Goal: Information Seeking & Learning: Learn about a topic

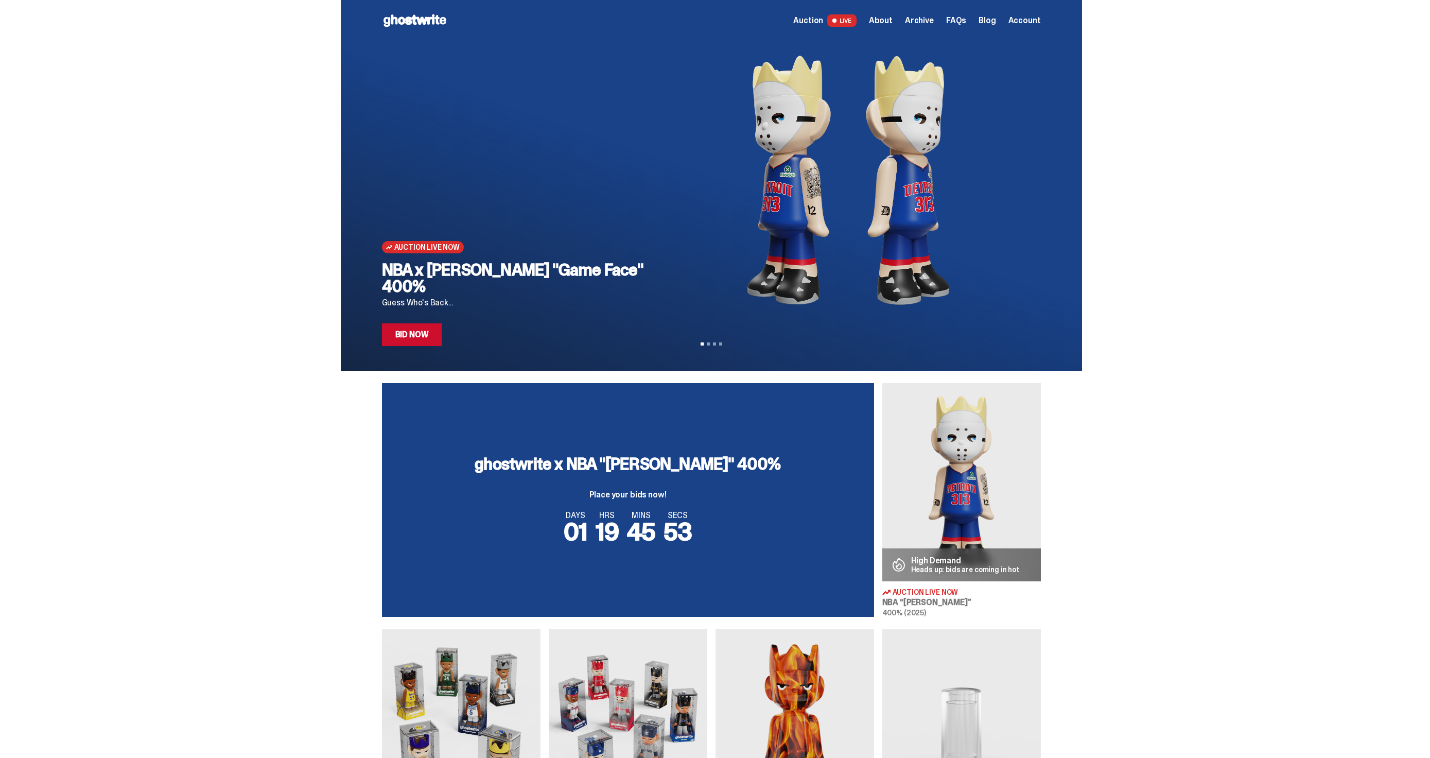
click at [934, 16] on span "Archive" at bounding box center [919, 20] width 29 height 8
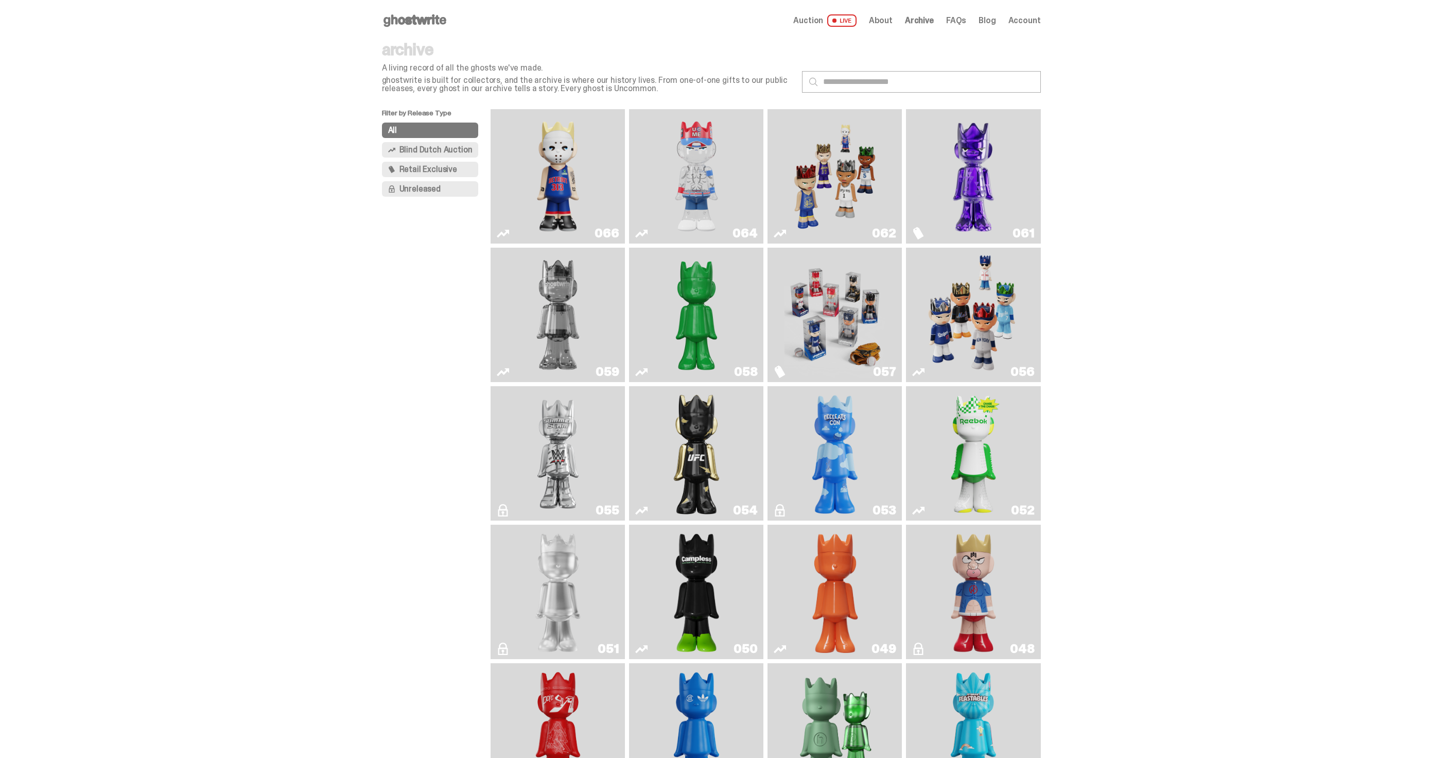
click at [877, 180] on img "Game Face (2025)" at bounding box center [834, 176] width 101 height 126
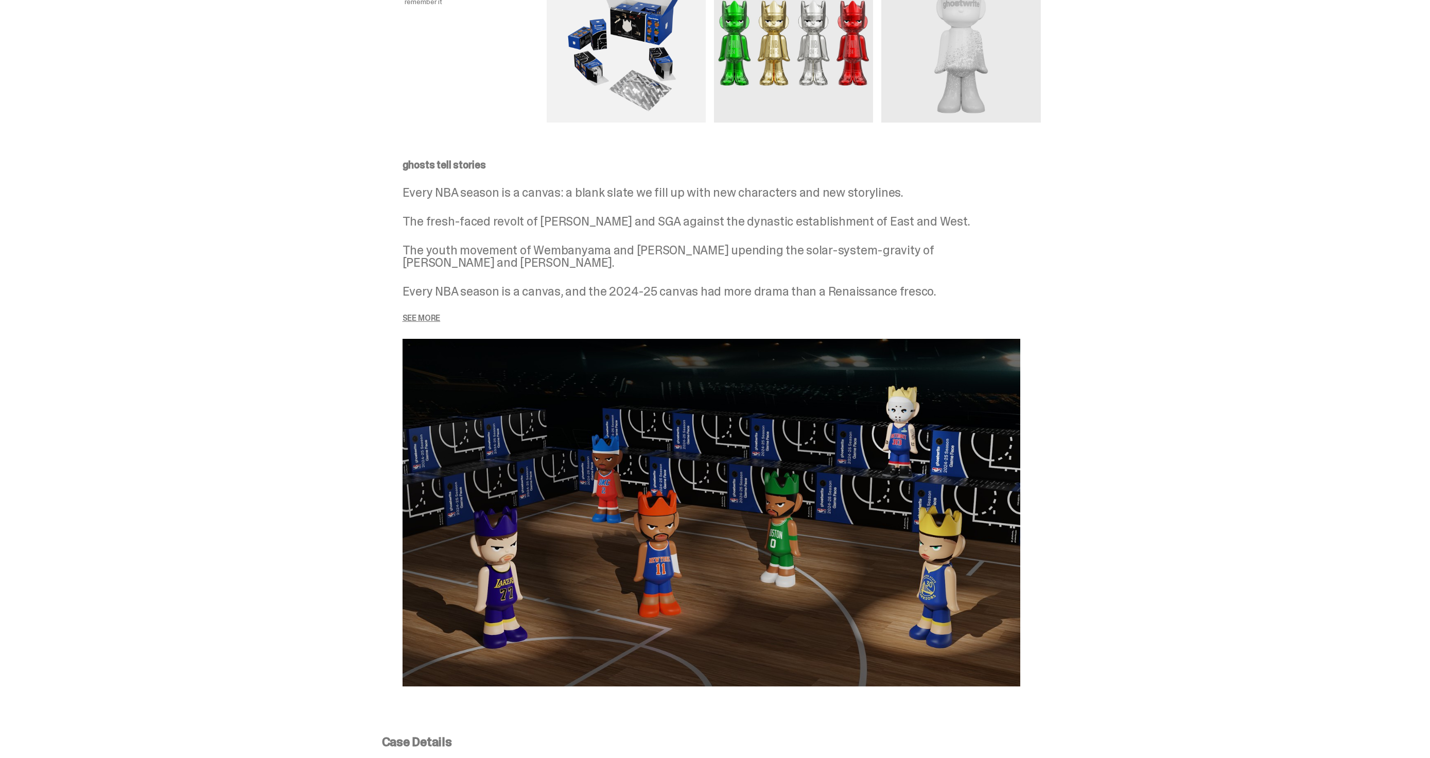
scroll to position [1429, 0]
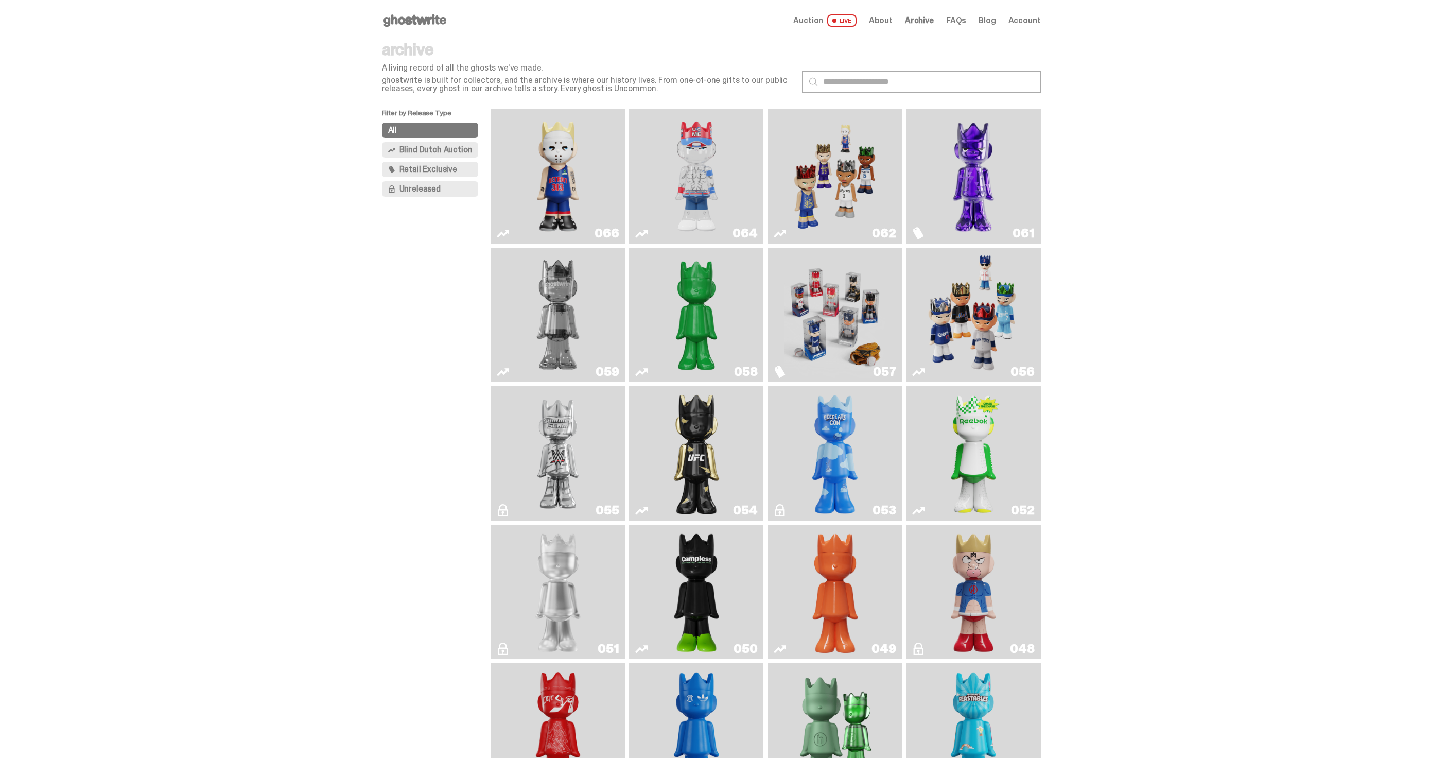
scroll to position [5, 0]
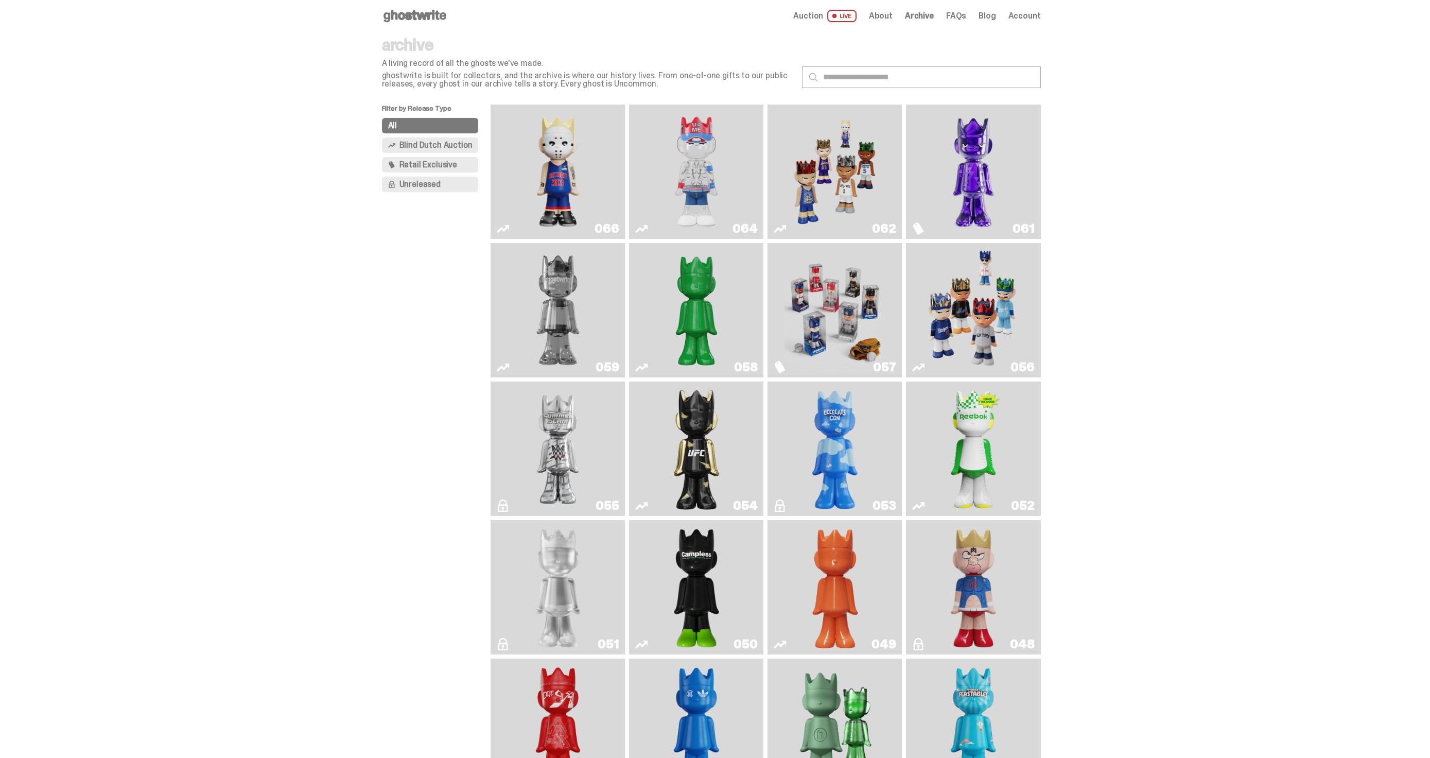
click at [881, 286] on img "Game Face (2025)" at bounding box center [834, 310] width 101 height 126
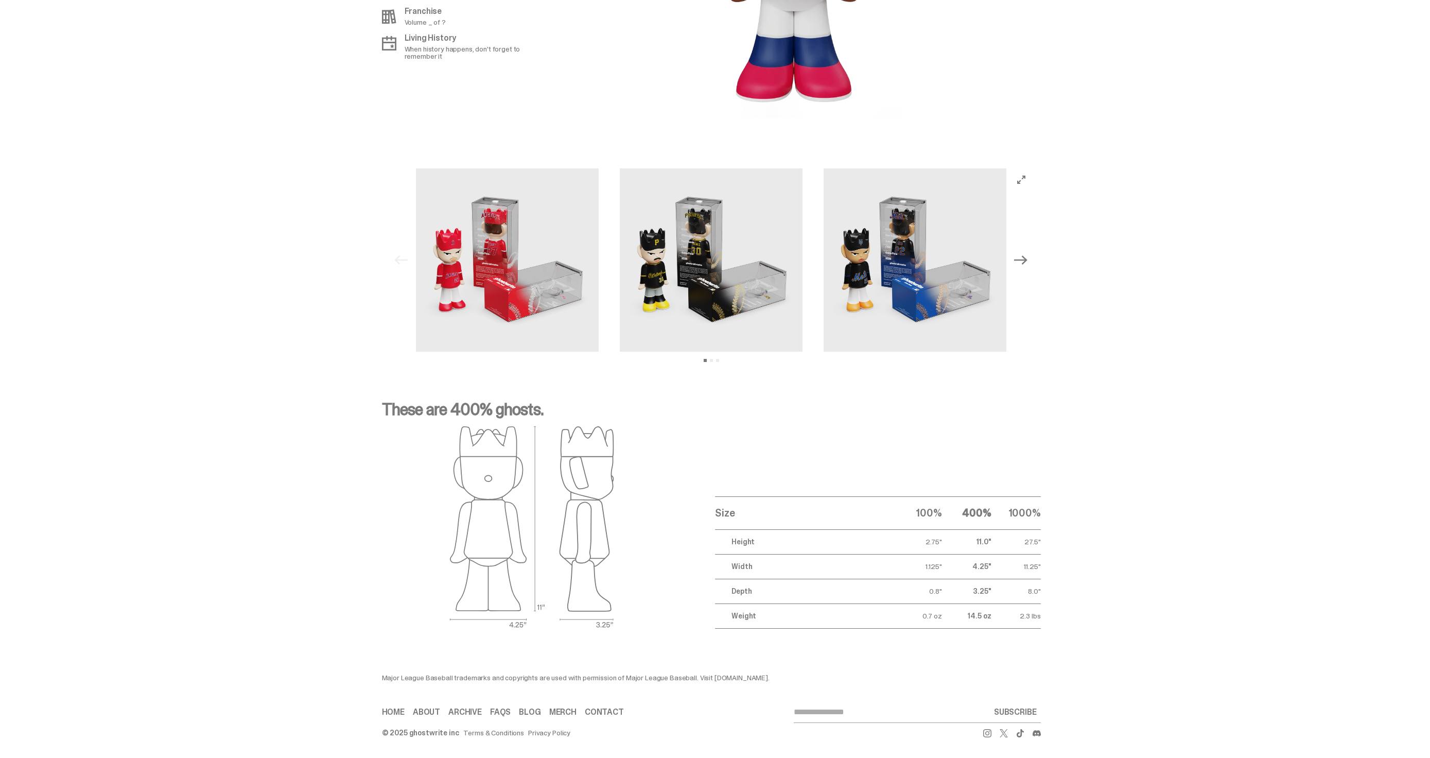
scroll to position [5, 0]
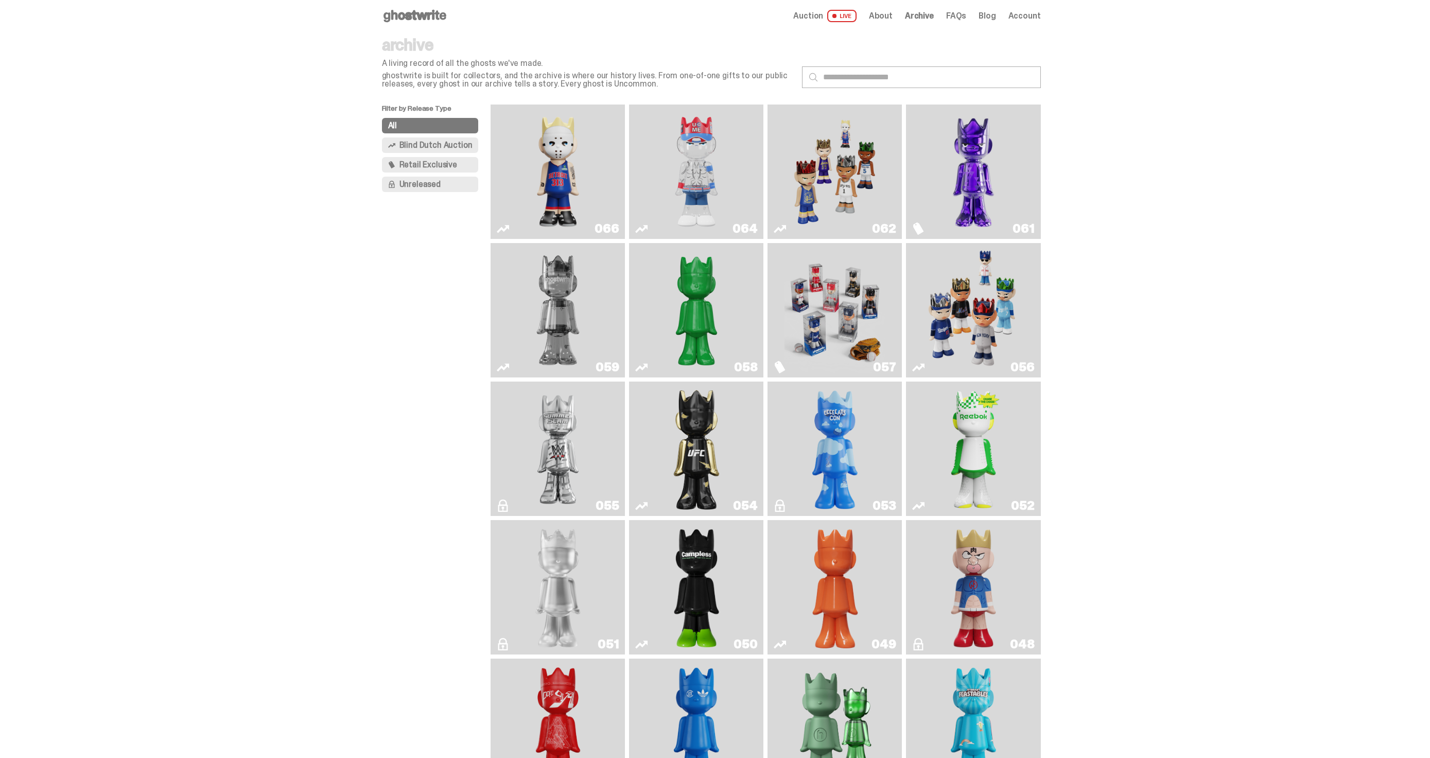
click at [975, 288] on img "Game Face (2025)" at bounding box center [973, 310] width 101 height 126
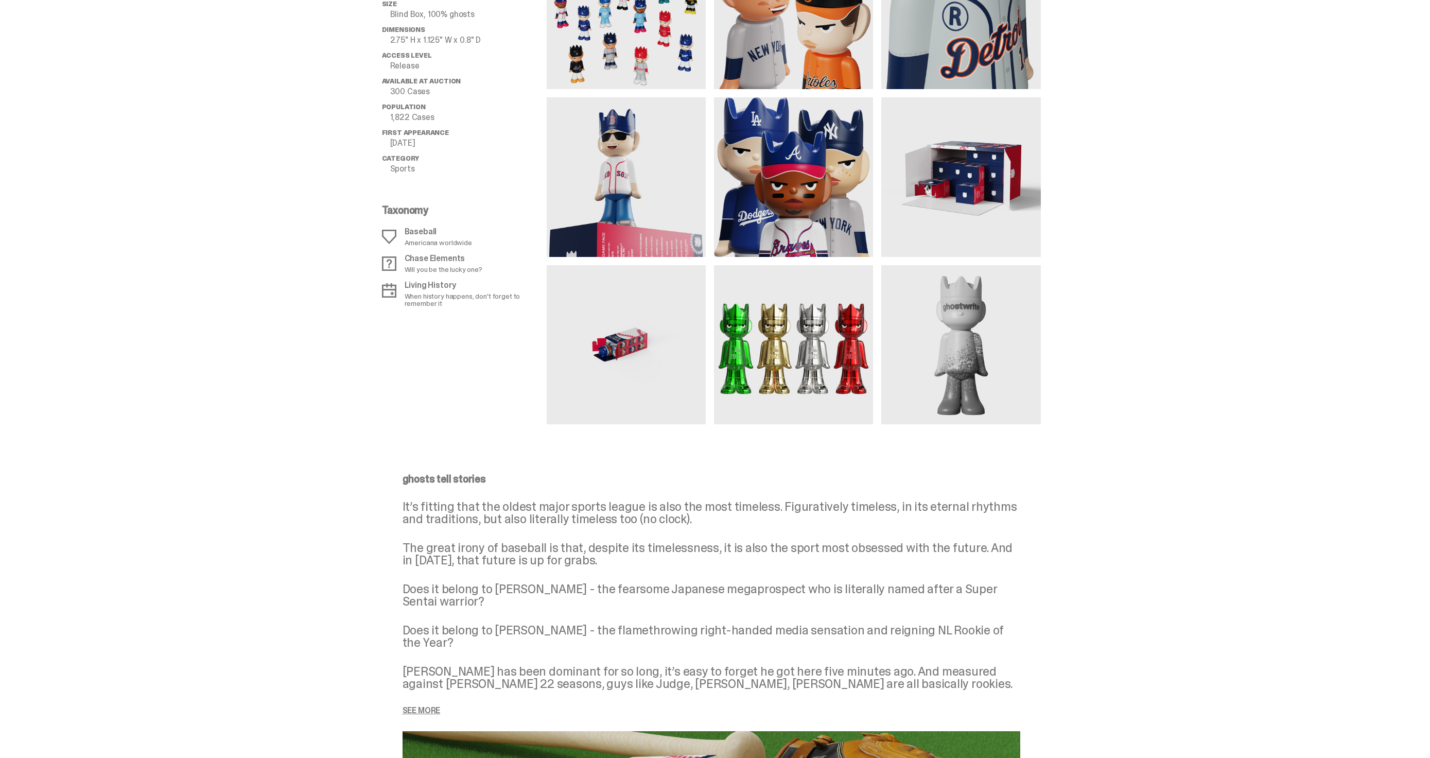
scroll to position [690, 0]
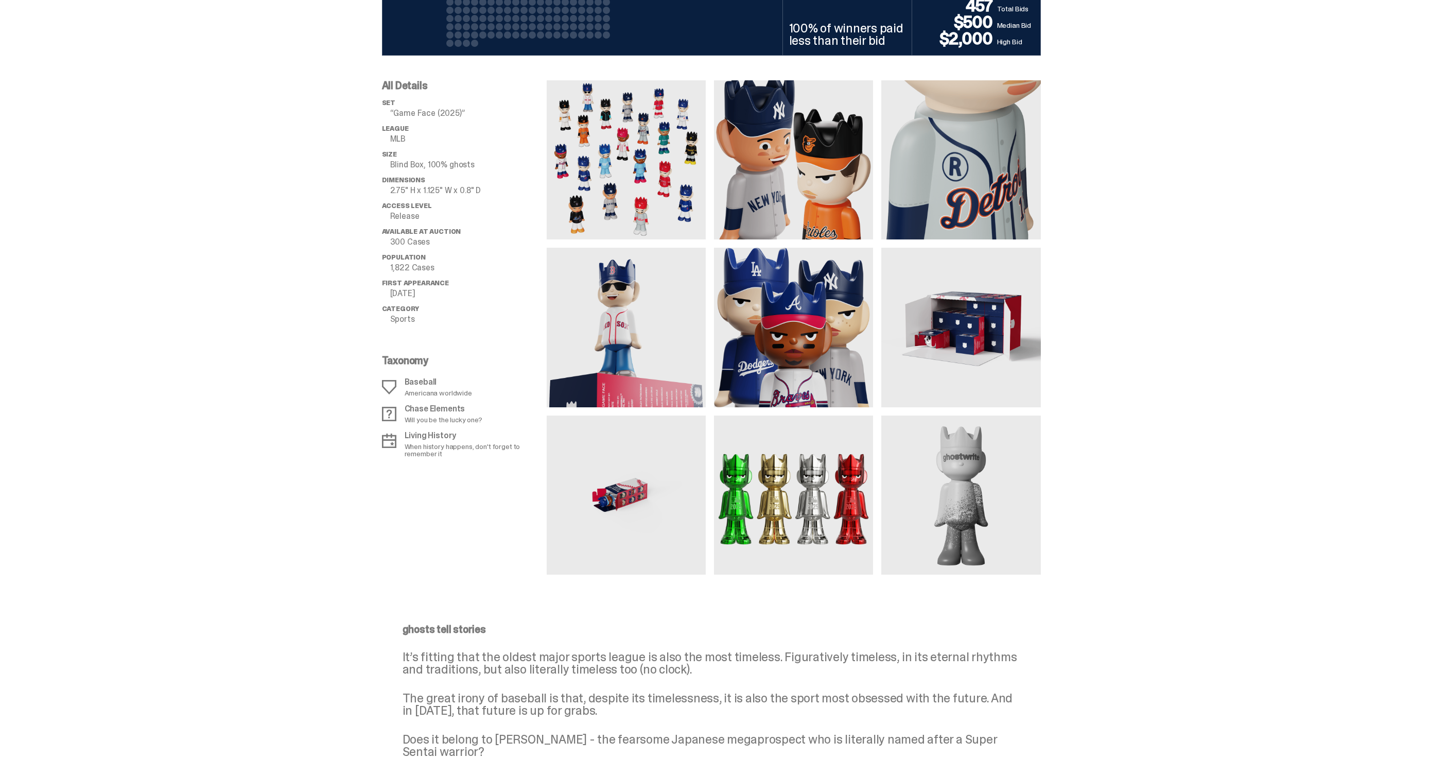
click at [925, 353] on img at bounding box center [960, 327] width 159 height 159
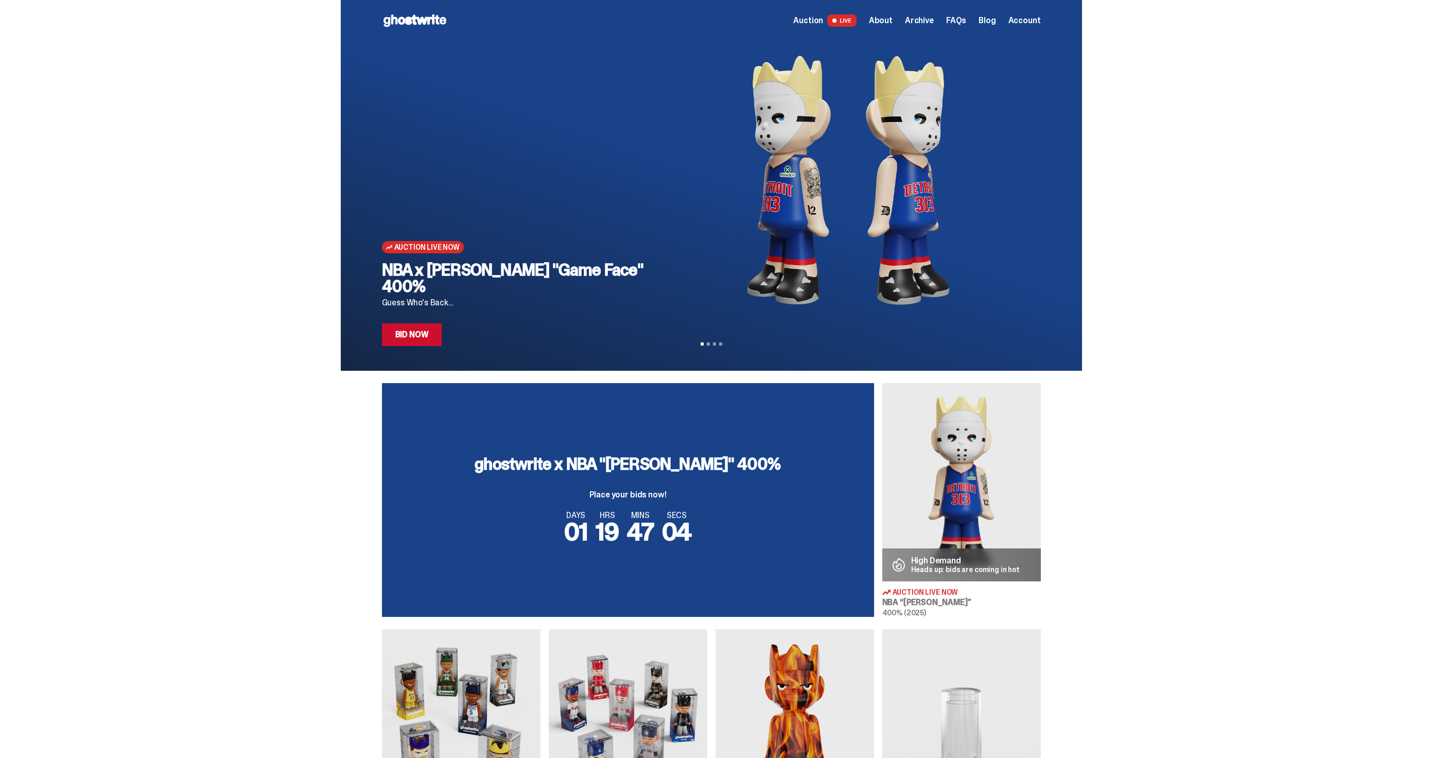
click at [923, 30] on div "Open main menu Home Auction LIVE About Archive FAQs Blog Account" at bounding box center [711, 20] width 659 height 41
click at [925, 19] on span "Archive" at bounding box center [919, 20] width 29 height 8
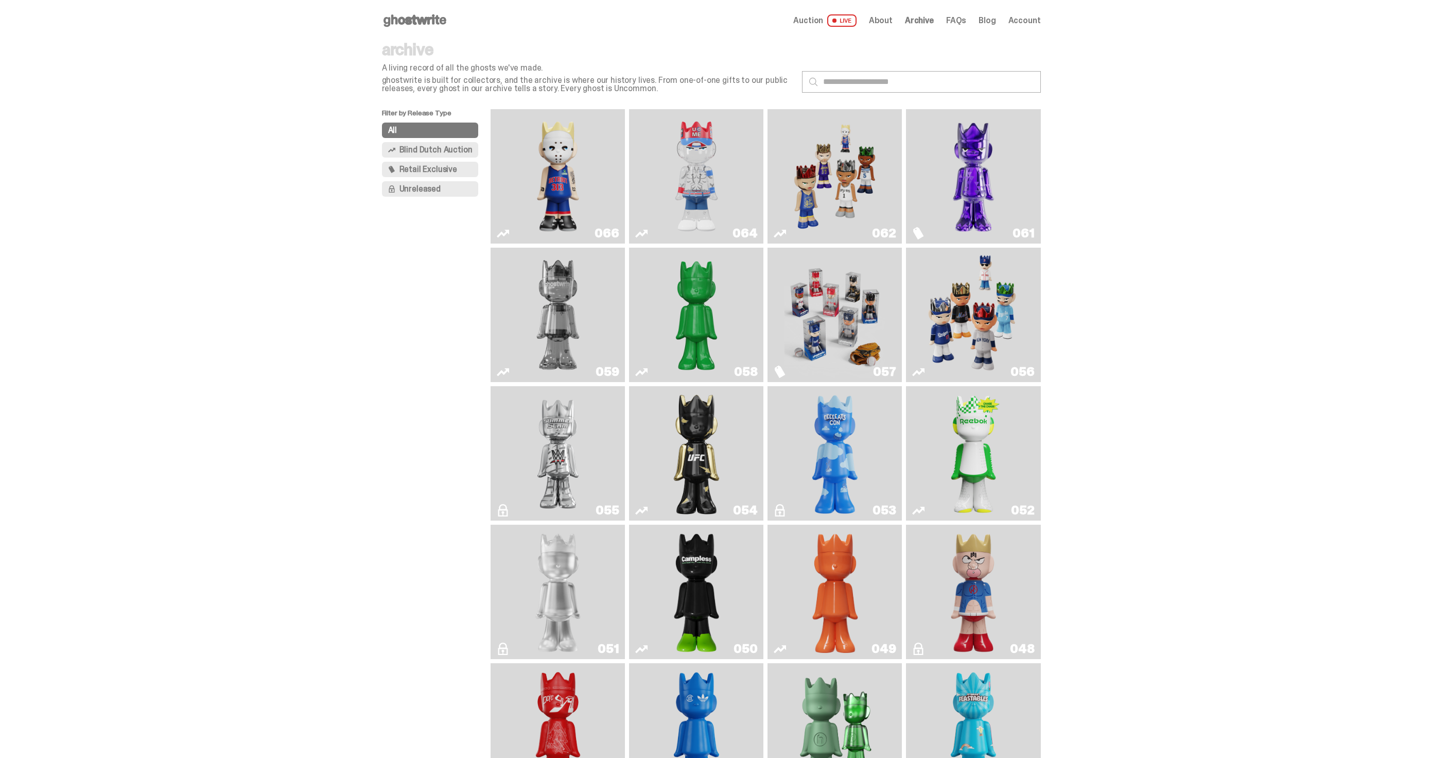
click at [947, 290] on img "Game Face (2025)" at bounding box center [973, 315] width 101 height 126
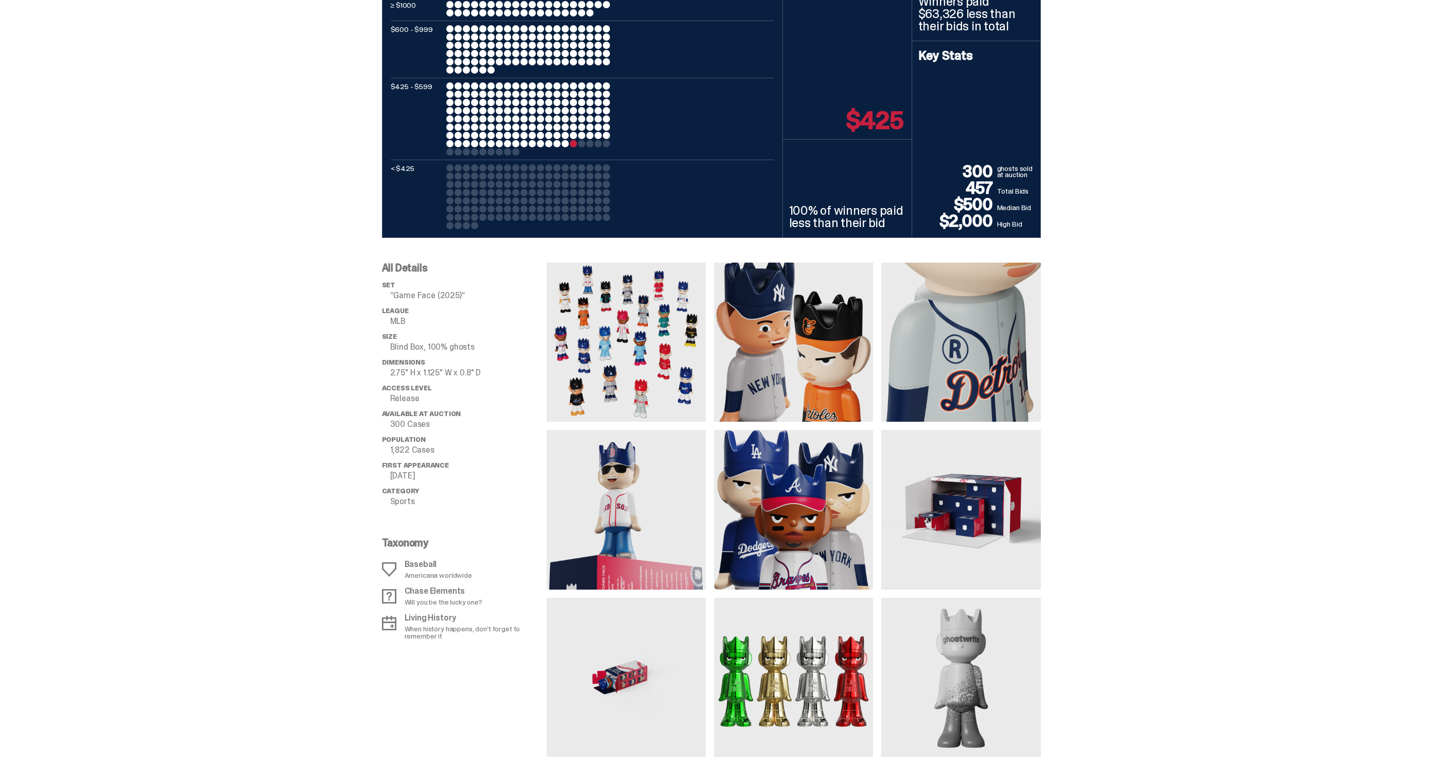
scroll to position [1260, 0]
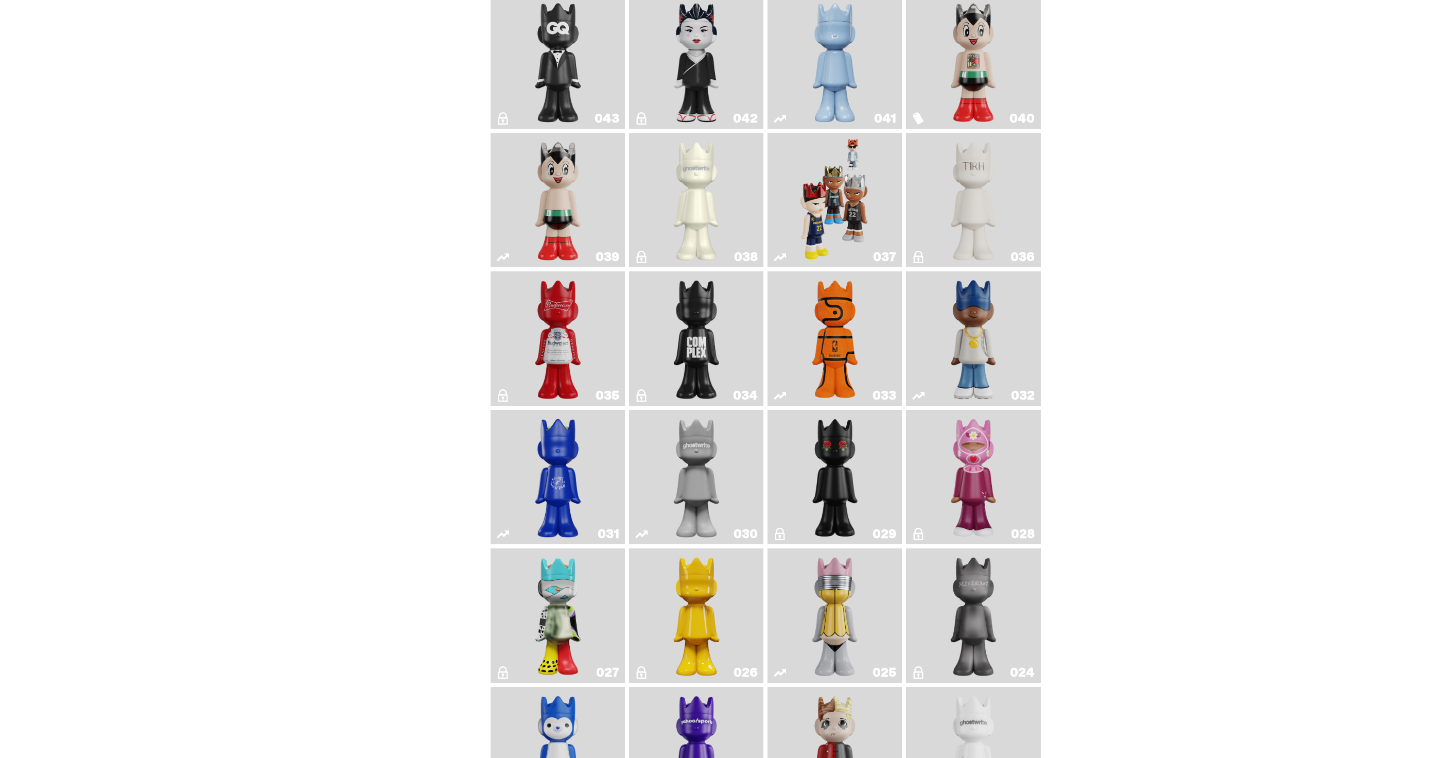
scroll to position [819, 0]
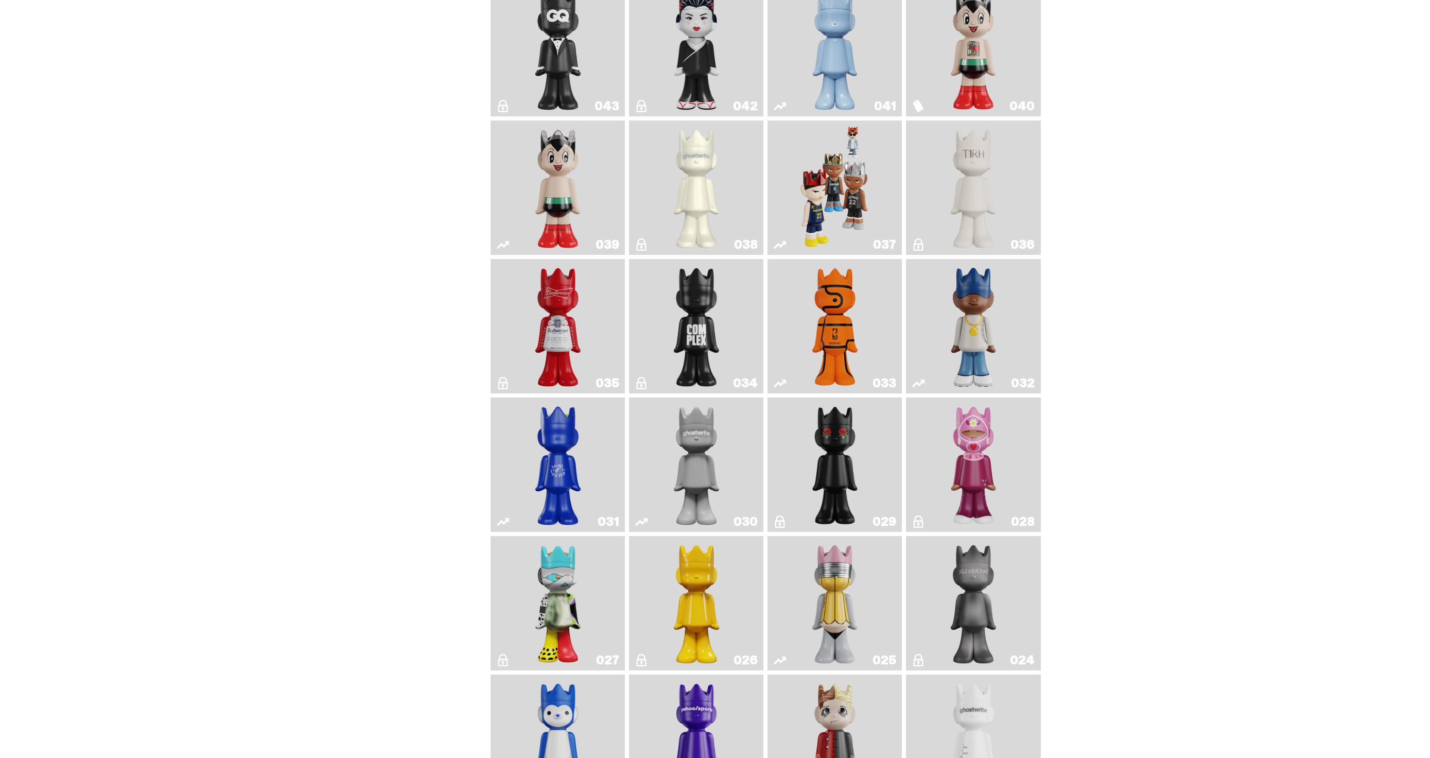
click at [865, 203] on img "Game Face (2024)" at bounding box center [834, 188] width 71 height 126
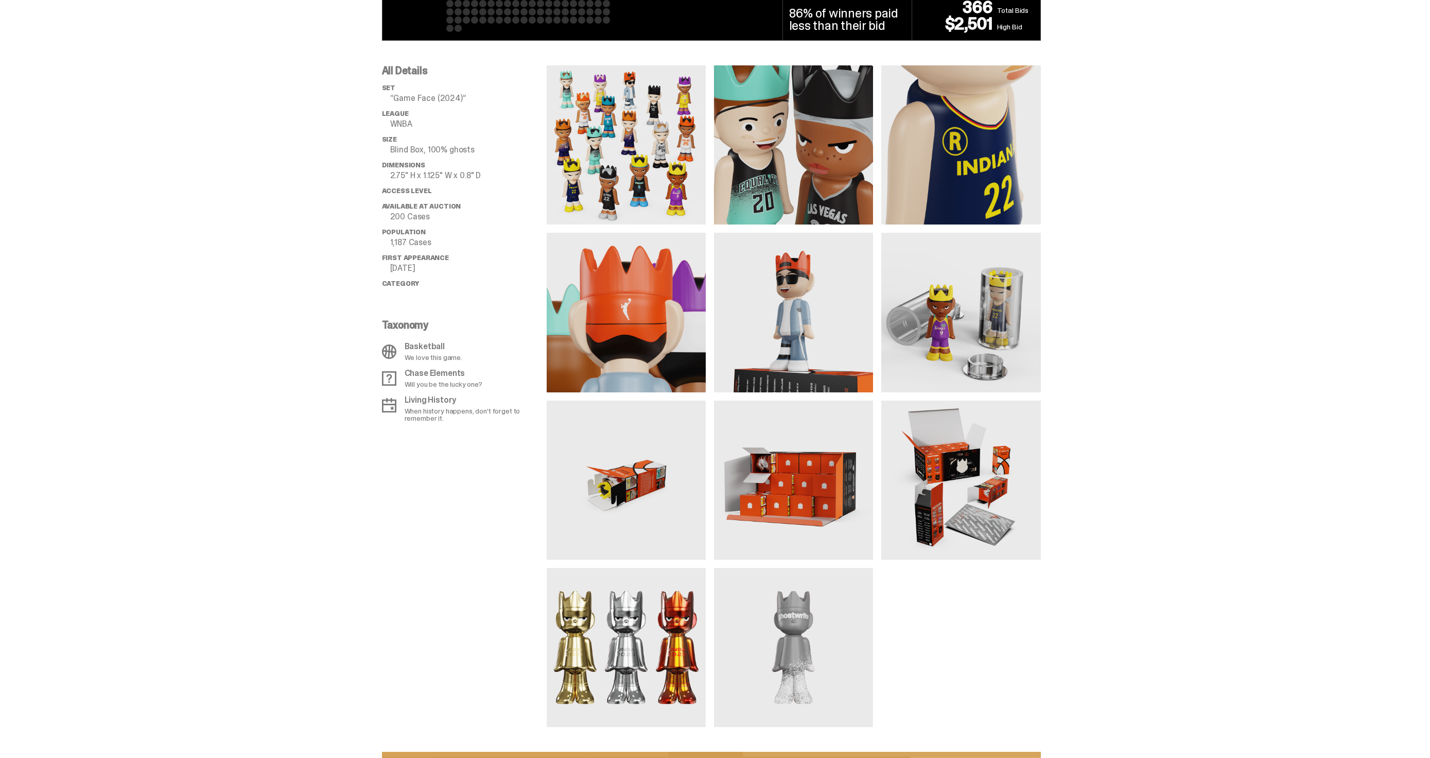
scroll to position [683, 0]
